Goal: Information Seeking & Learning: Learn about a topic

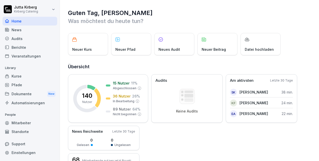
click at [18, 75] on div "Kurse" at bounding box center [30, 76] width 55 height 9
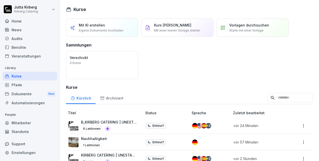
click at [18, 75] on div "Kurse" at bounding box center [30, 76] width 55 height 9
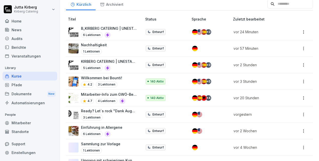
scroll to position [95, 0]
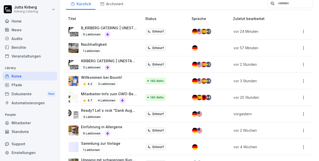
click at [101, 110] on p "Ready? Let´s rock "Dank Augusta"" at bounding box center [109, 110] width 56 height 5
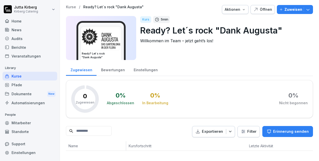
scroll to position [2, 0]
click at [259, 5] on button "Öffnen" at bounding box center [263, 9] width 24 height 9
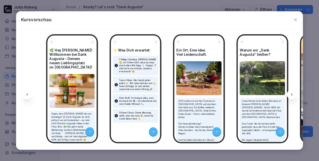
click at [295, 20] on icon "button" at bounding box center [295, 19] width 3 height 3
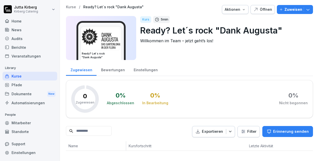
click at [264, 9] on div "Öffnen" at bounding box center [262, 10] width 19 height 6
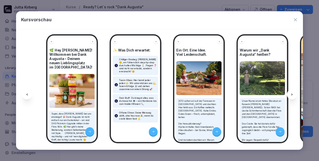
click at [130, 67] on p "Chilliger Einstieg: Keine Panik 😌, wir führen dich step-by-step durch alles Wic…" at bounding box center [137, 65] width 37 height 15
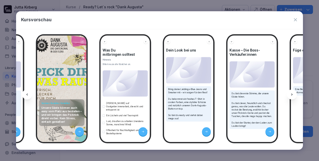
scroll to position [0, 837]
